Goal: Information Seeking & Learning: Compare options

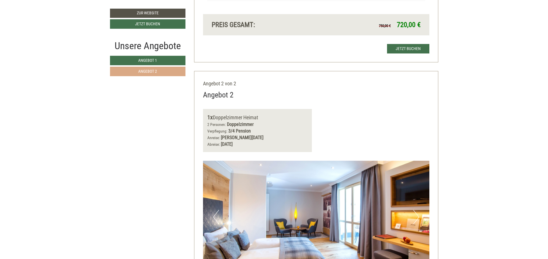
click at [175, 67] on link "Angebot 2" at bounding box center [147, 72] width 75 height 10
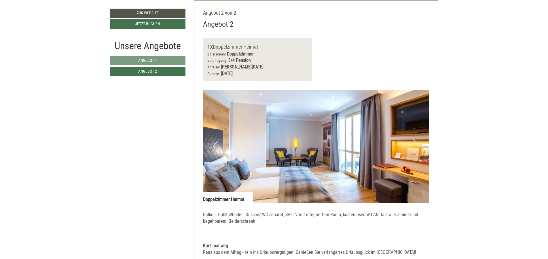
scroll to position [592, 0]
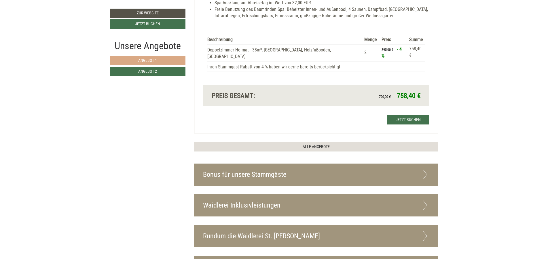
click at [169, 61] on link "Angebot 1" at bounding box center [147, 61] width 75 height 10
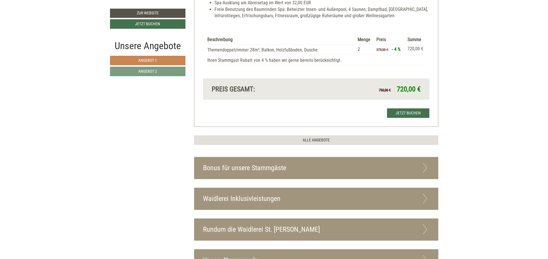
scroll to position [350, 0]
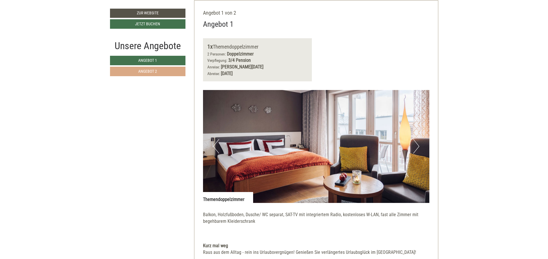
click at [166, 71] on link "Angebot 2" at bounding box center [147, 72] width 75 height 10
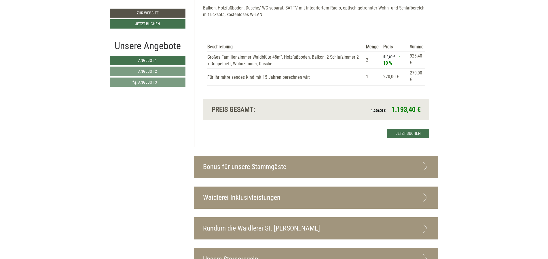
scroll to position [1451, 0]
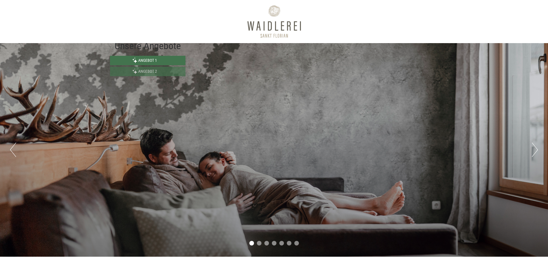
scroll to position [415, 0]
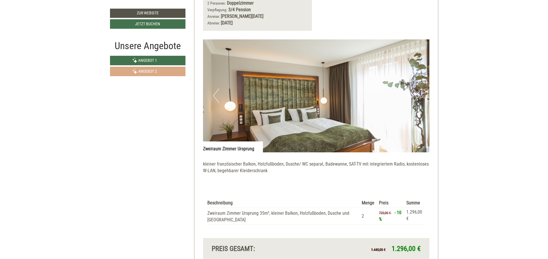
click at [167, 69] on link "Angebot 2" at bounding box center [147, 72] width 75 height 10
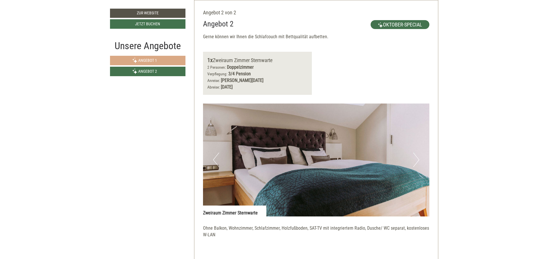
click at [162, 60] on link "Angebot 1" at bounding box center [147, 61] width 75 height 10
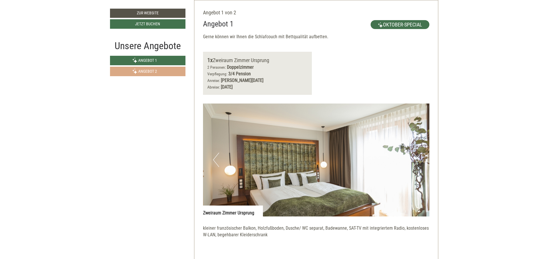
click at [159, 71] on link "Angebot 2" at bounding box center [147, 72] width 75 height 10
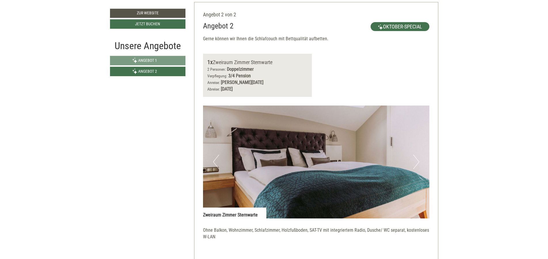
scroll to position [316, 0]
